Goal: Use online tool/utility: Utilize a website feature to perform a specific function

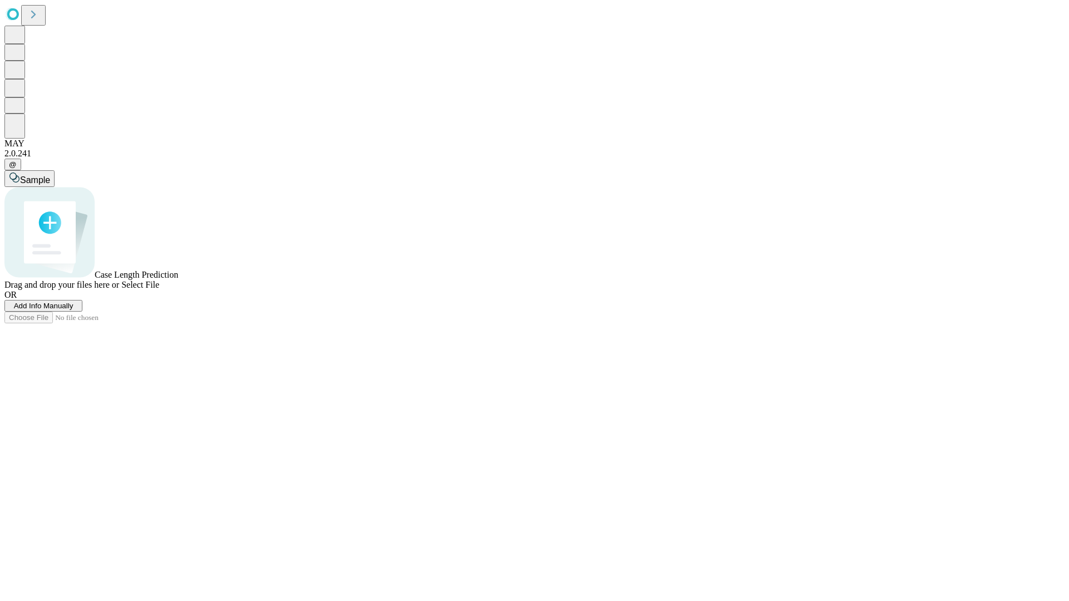
click at [159, 289] on span "Select File" at bounding box center [140, 284] width 38 height 9
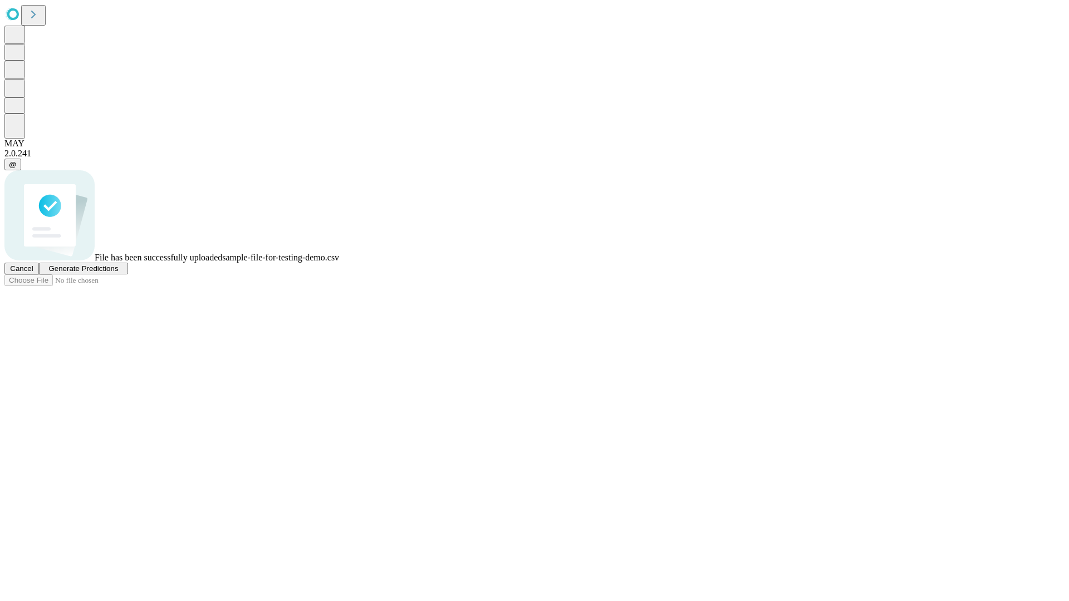
click at [118, 273] on span "Generate Predictions" at bounding box center [83, 268] width 70 height 8
